Goal: Book appointment/travel/reservation

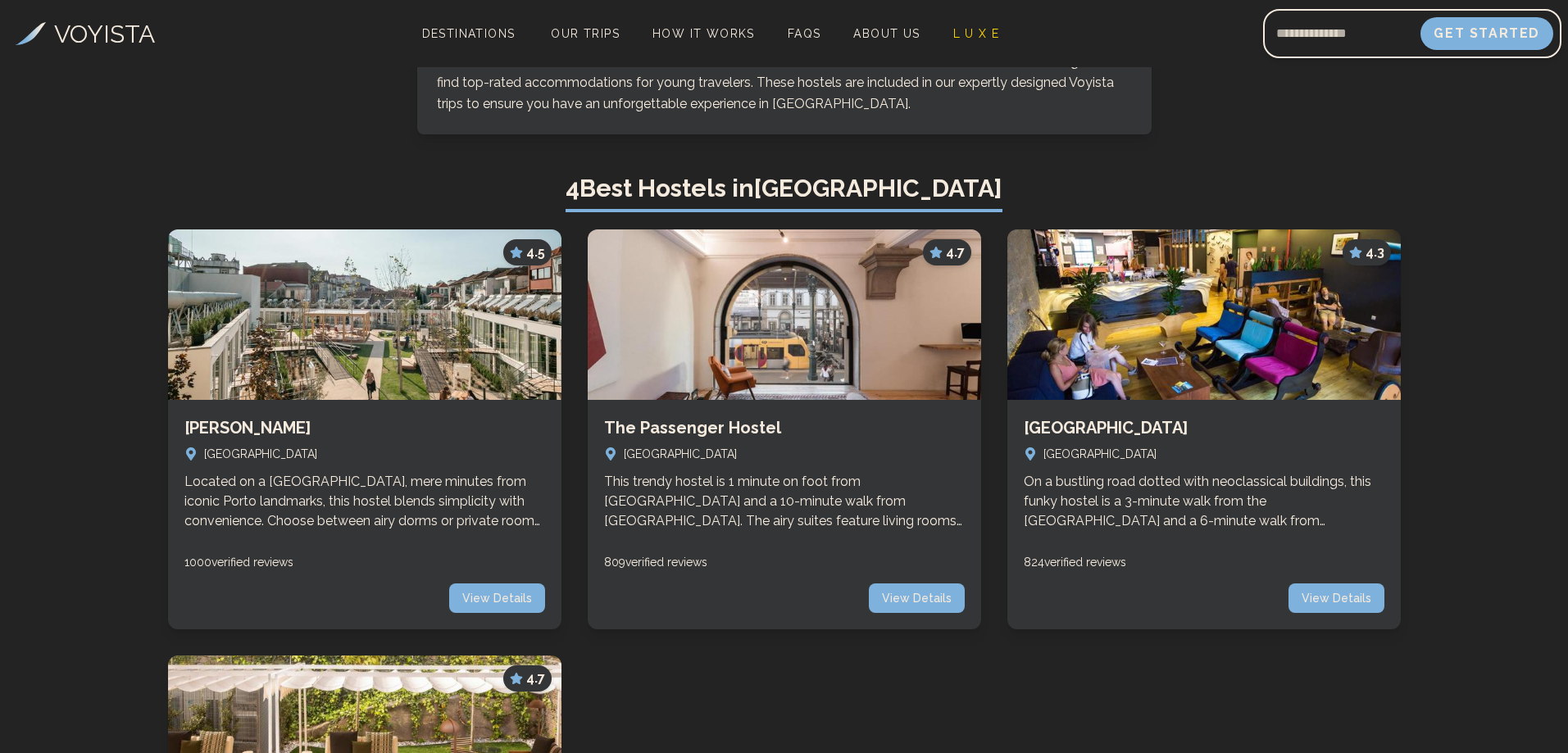
drag, startPoint x: 384, startPoint y: 265, endPoint x: 351, endPoint y: 203, distance: 70.2
drag, startPoint x: 351, startPoint y: 203, endPoint x: 341, endPoint y: 173, distance: 31.6
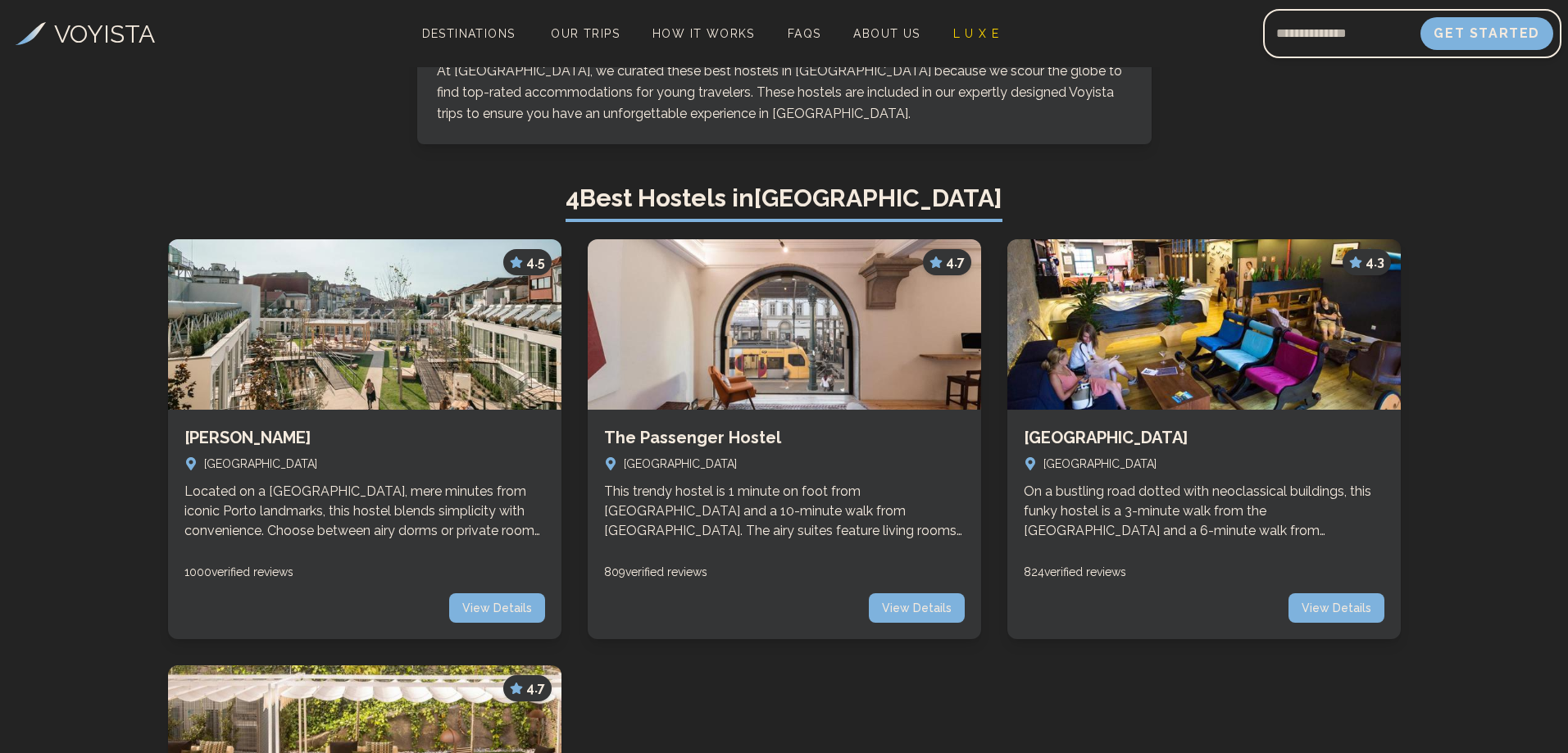
scroll to position [492, 0]
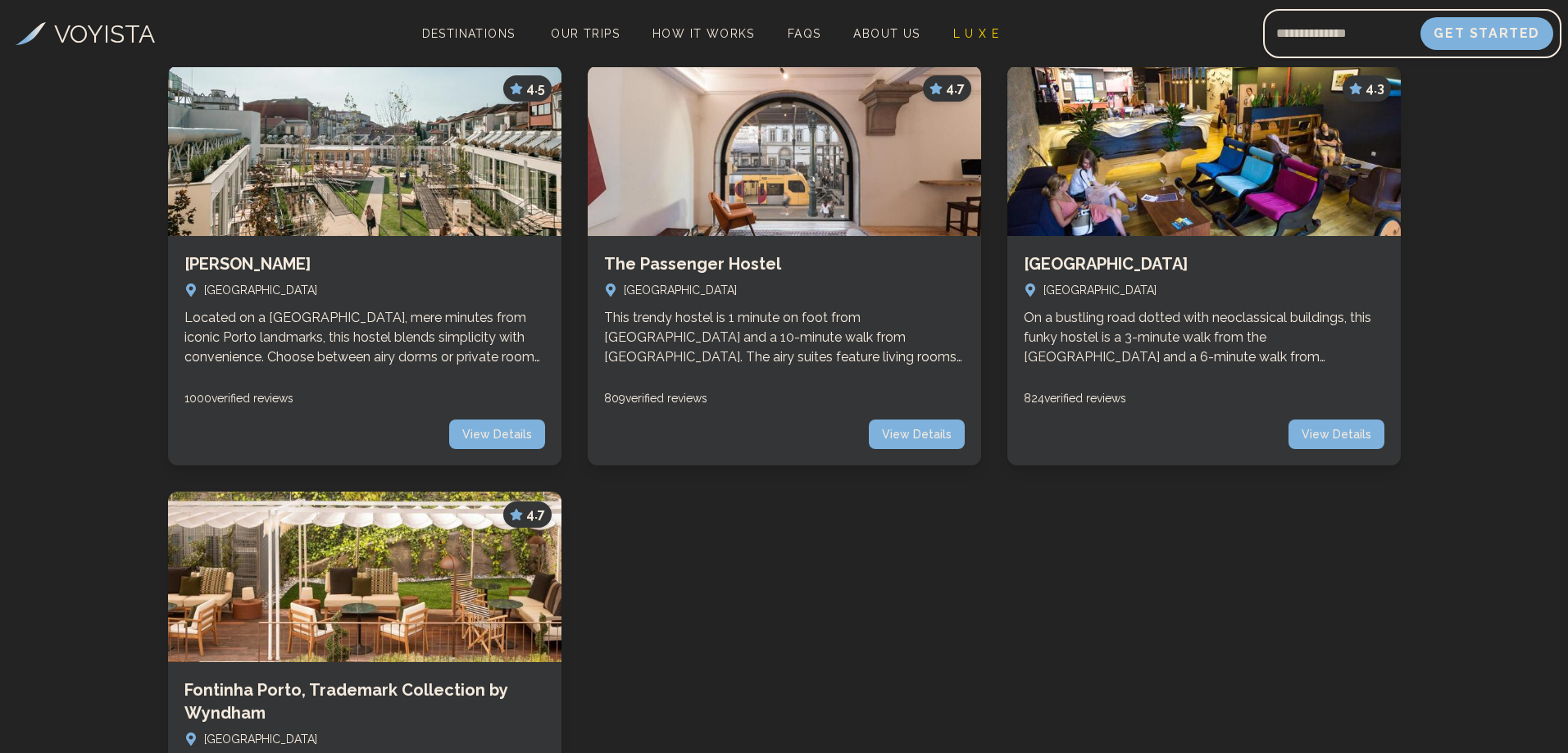
click at [930, 420] on span "View Details" at bounding box center [916, 435] width 96 height 29
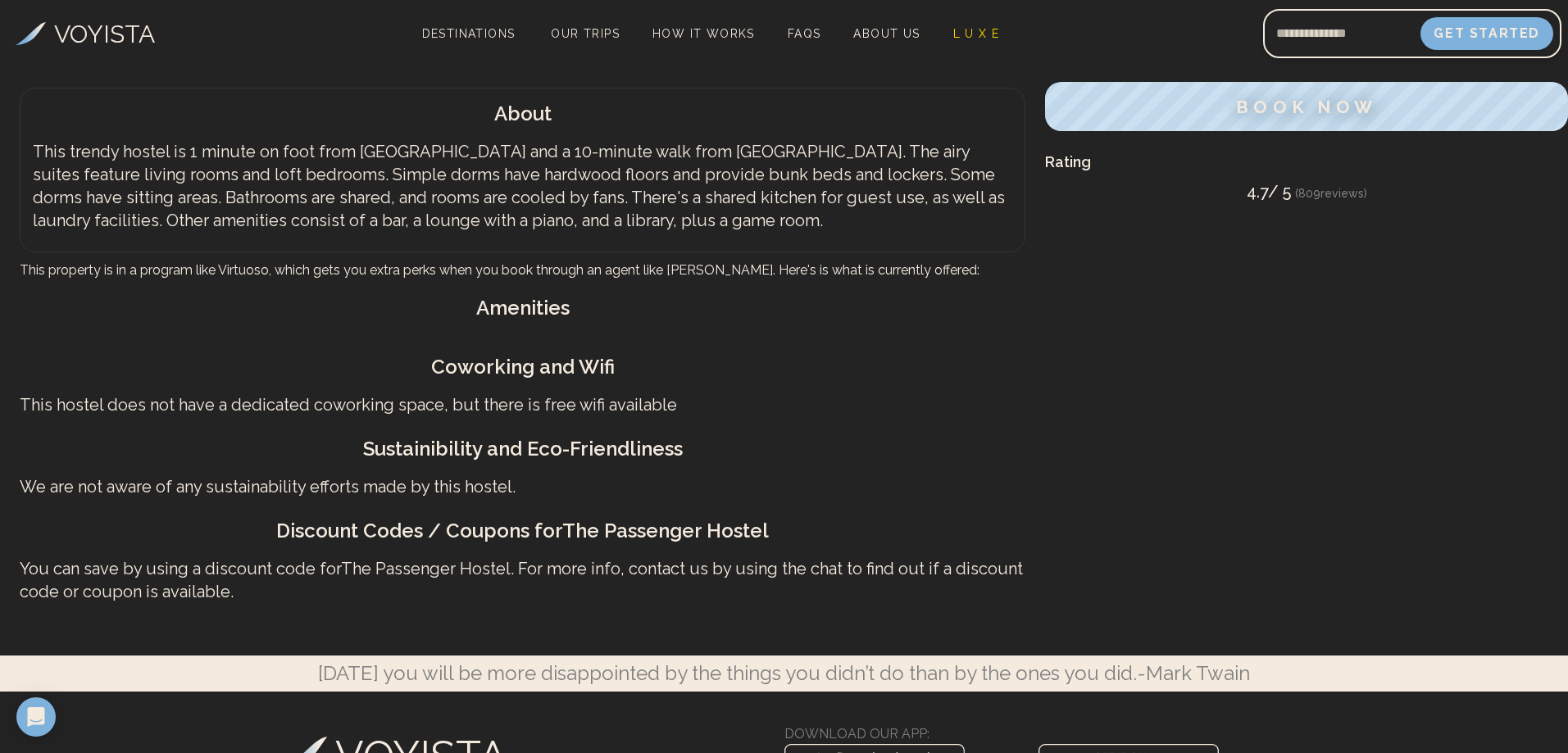
scroll to position [819, 0]
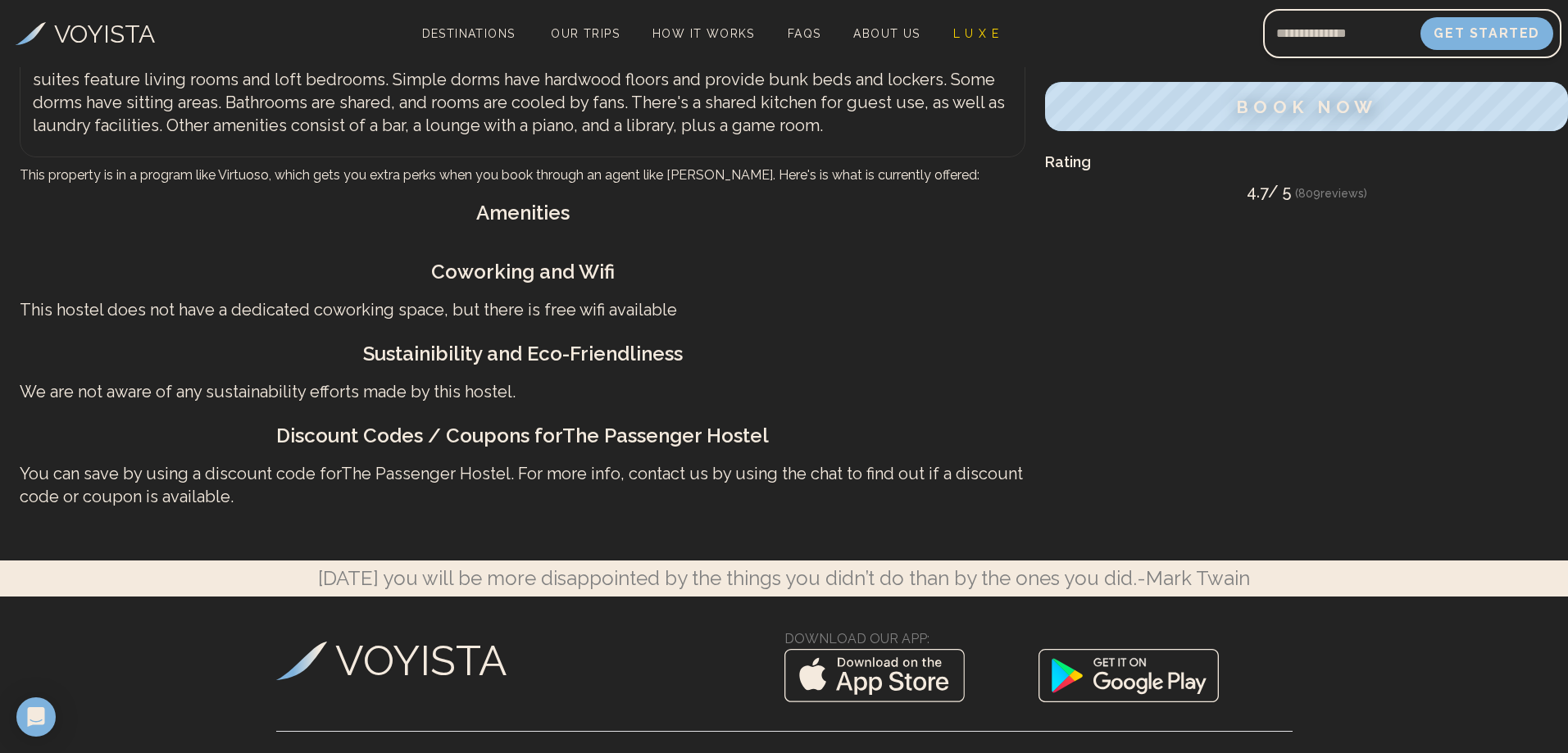
drag, startPoint x: 712, startPoint y: 317, endPoint x: 657, endPoint y: 303, distance: 56.8
click at [657, 137] on p "This trendy hostel is 1 minute on foot from [GEOGRAPHIC_DATA] and a 10-minute w…" at bounding box center [523, 91] width 980 height 91
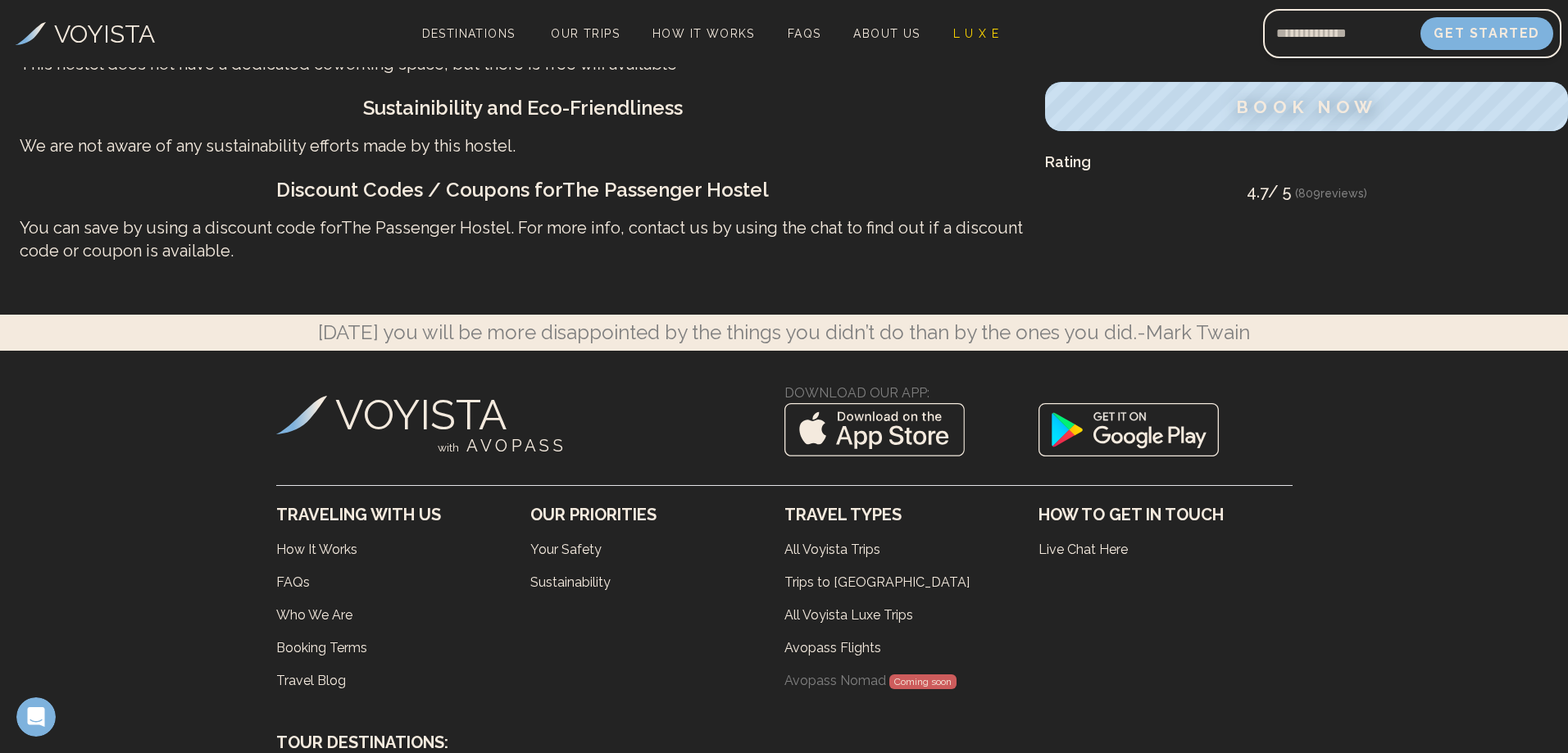
scroll to position [0, 0]
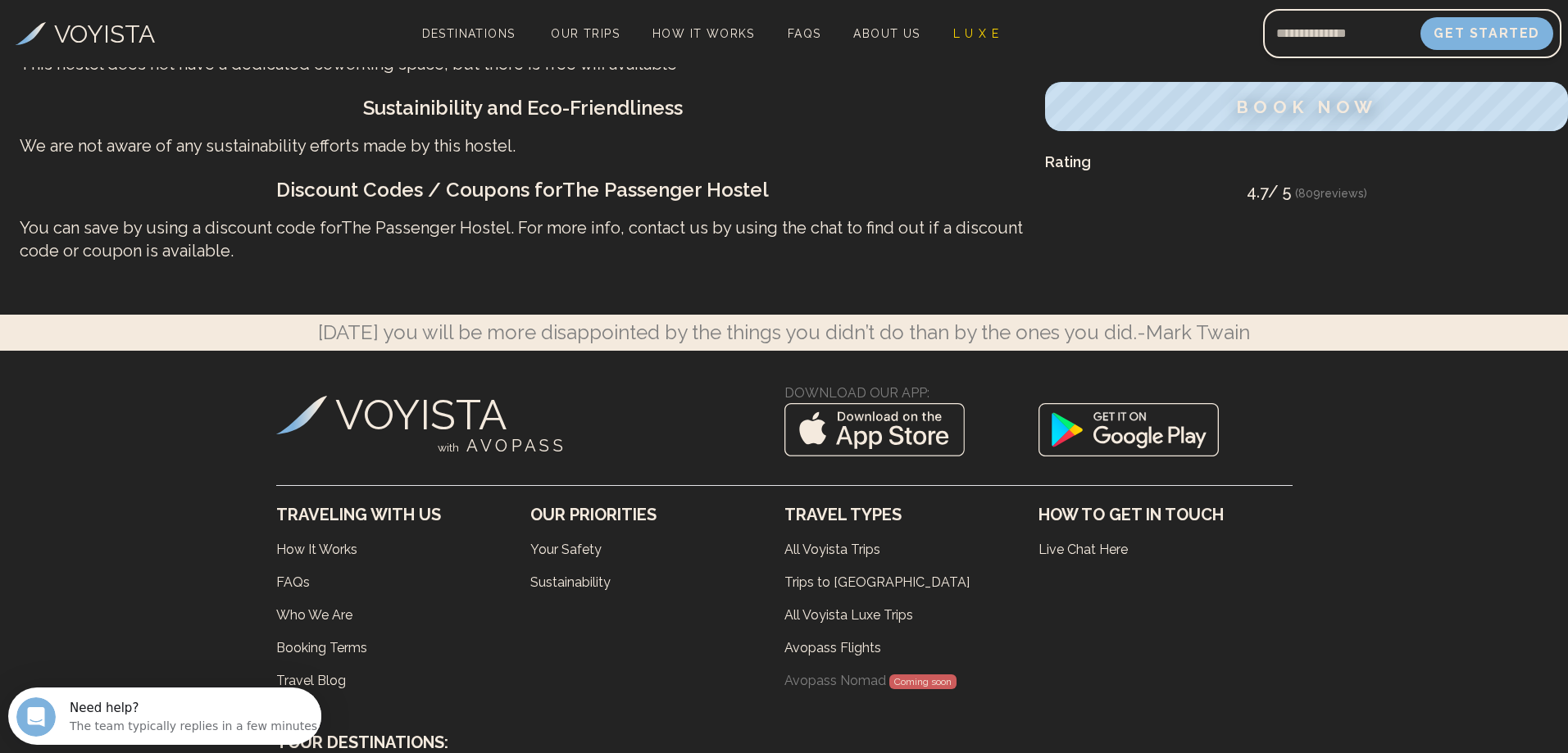
drag, startPoint x: 636, startPoint y: 261, endPoint x: 218, endPoint y: 253, distance: 418.1
click at [217, 75] on p "This hostel does not have a dedicated coworking space, but there is free wifi a…" at bounding box center [523, 64] width 1006 height 23
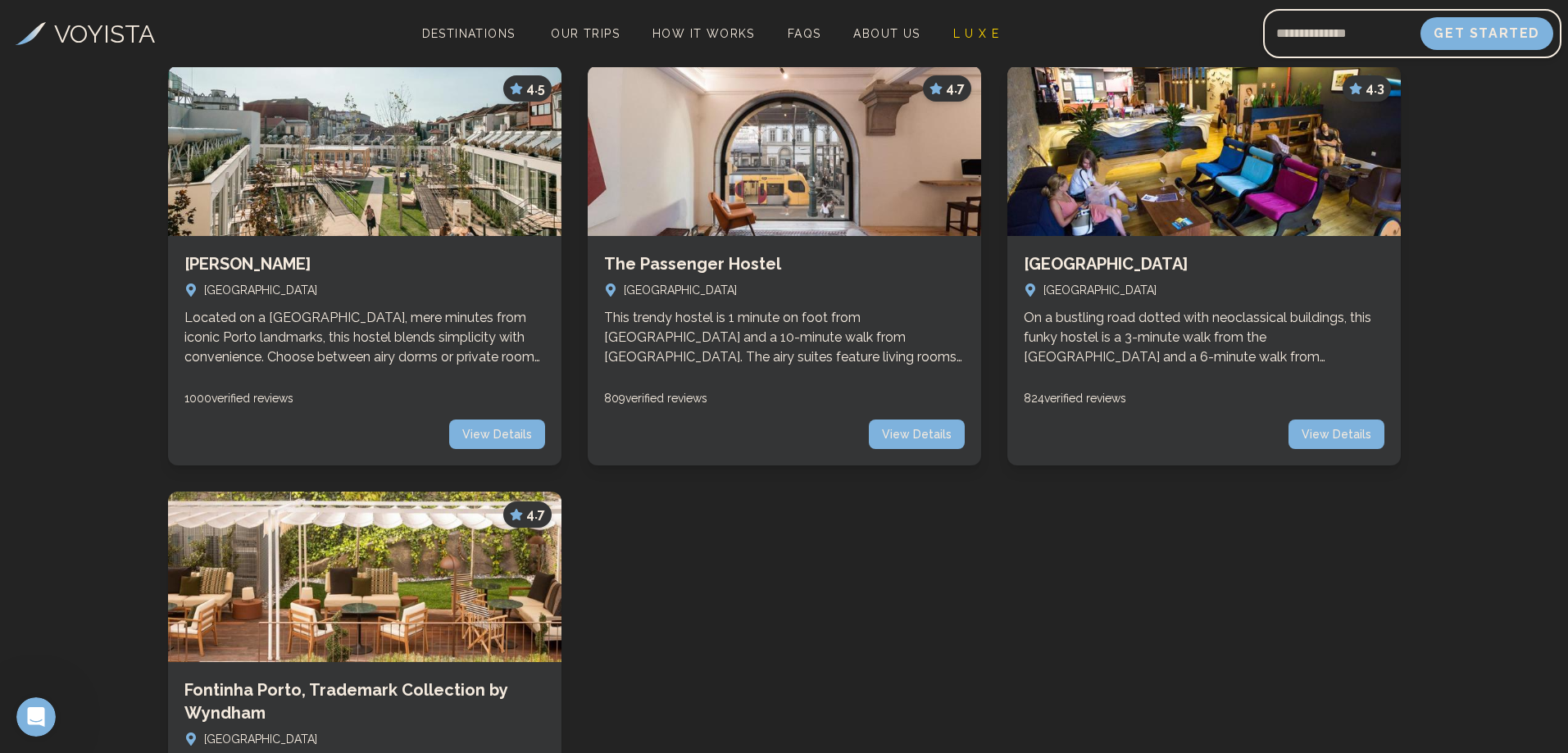
scroll to position [479, 0]
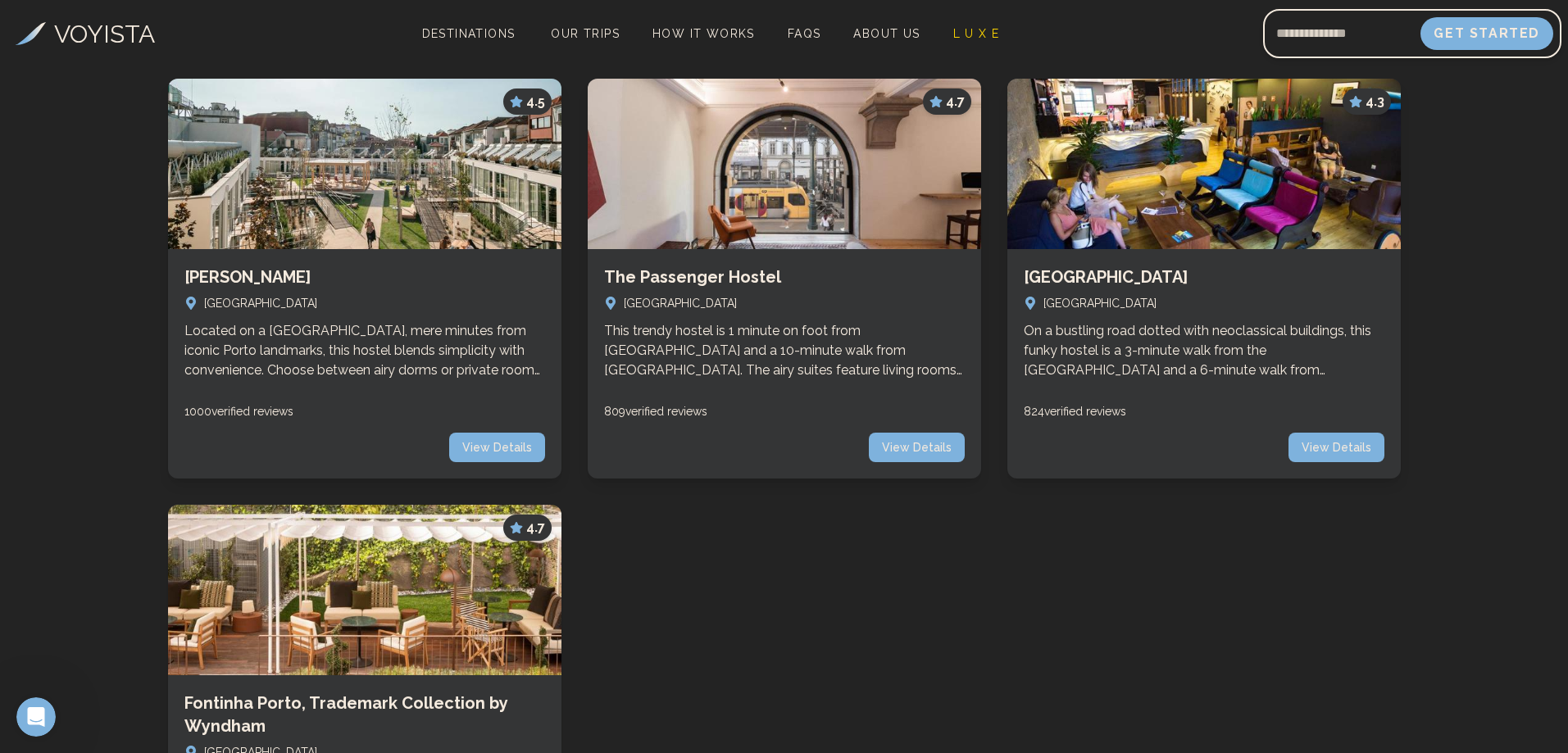
drag, startPoint x: 743, startPoint y: 545, endPoint x: 687, endPoint y: 592, distance: 73.1
click at [687, 592] on div "4.5 [PERSON_NAME][GEOGRAPHIC_DATA] Located on a [GEOGRAPHIC_DATA], mere minutes…" at bounding box center [785, 493] width 1233 height 830
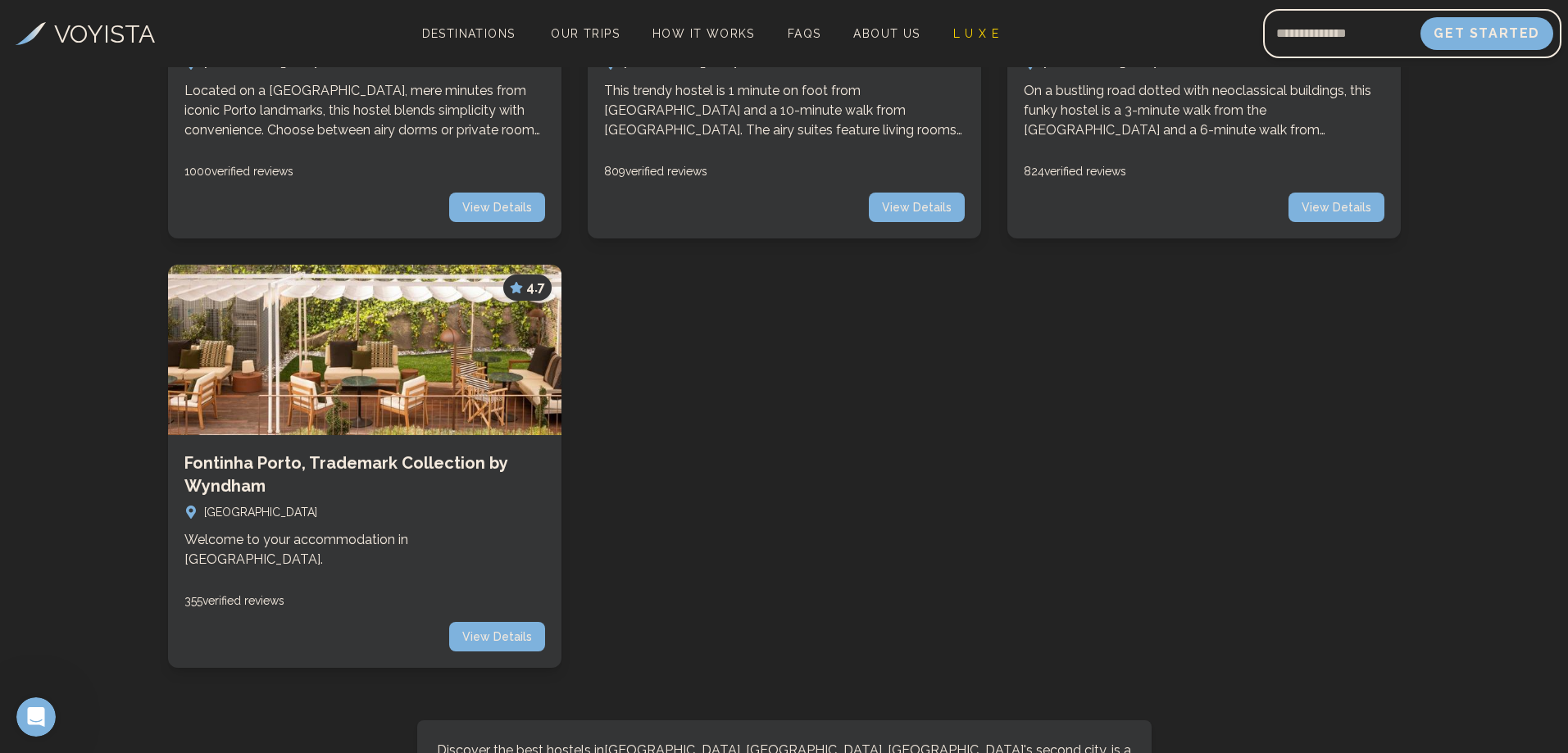
scroll to position [725, 0]
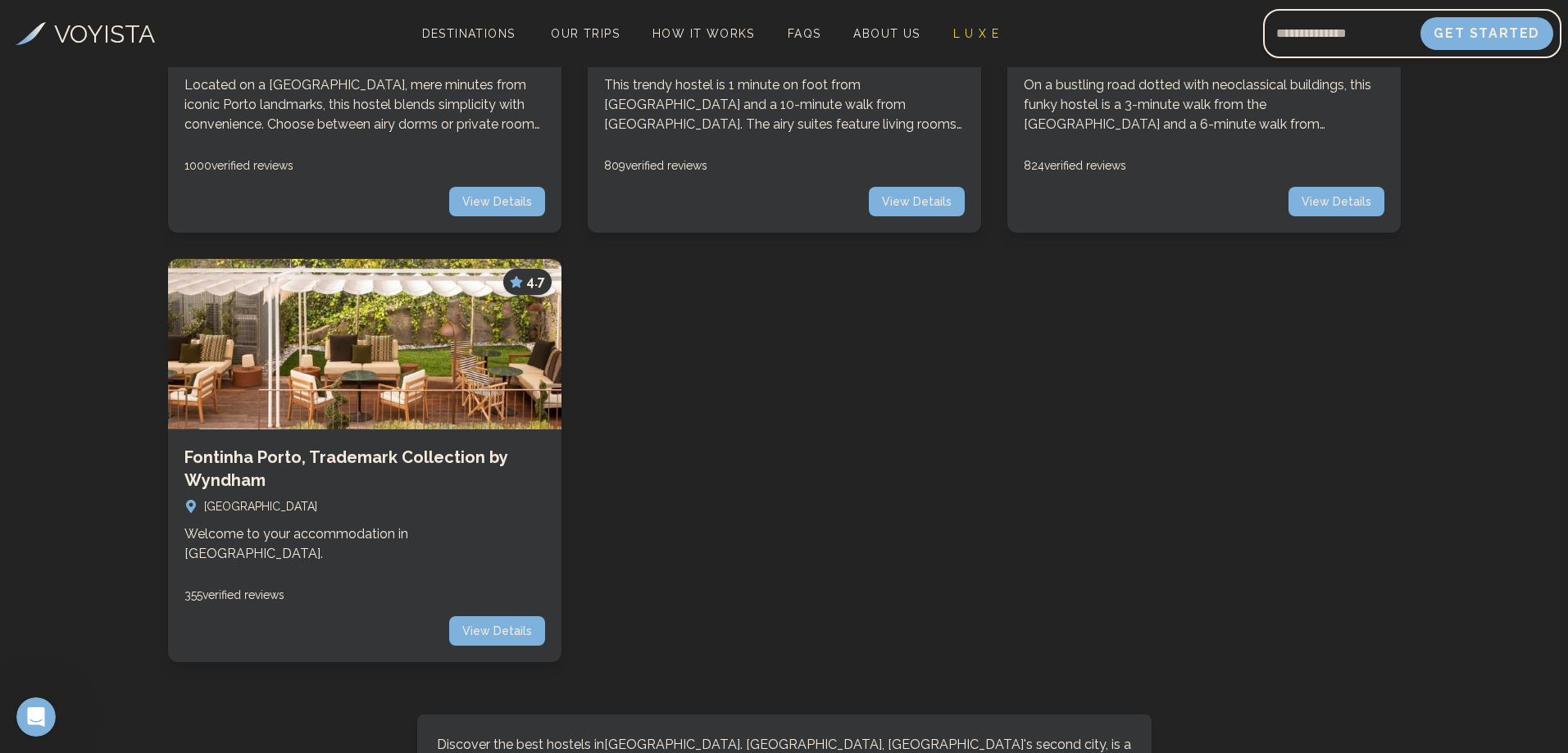
drag, startPoint x: 703, startPoint y: 494, endPoint x: 616, endPoint y: 429, distance: 108.6
click at [677, 494] on div "4.5 [PERSON_NAME][GEOGRAPHIC_DATA] Located on a [GEOGRAPHIC_DATA], mere minutes…" at bounding box center [785, 248] width 1233 height 830
